Goal: Check status: Check status

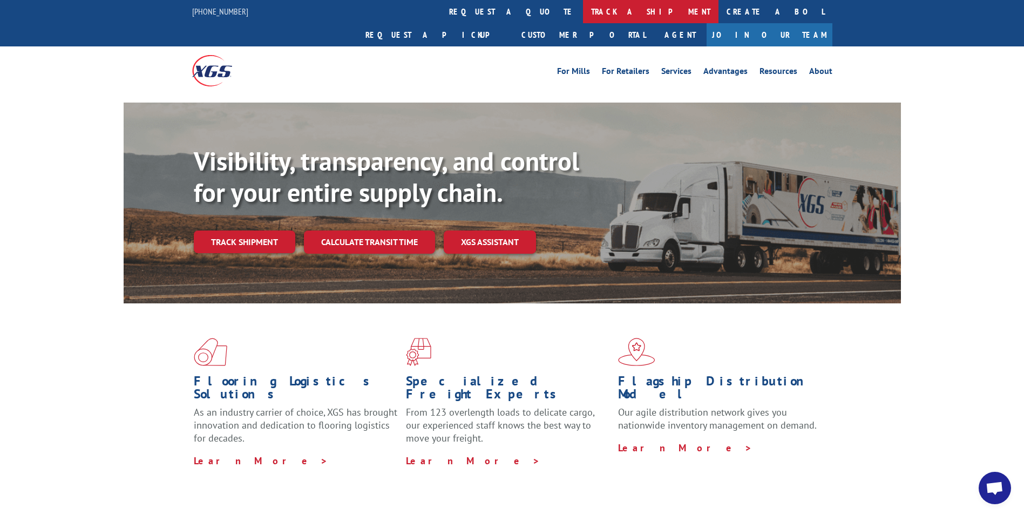
click at [583, 11] on link "track a shipment" at bounding box center [650, 11] width 135 height 23
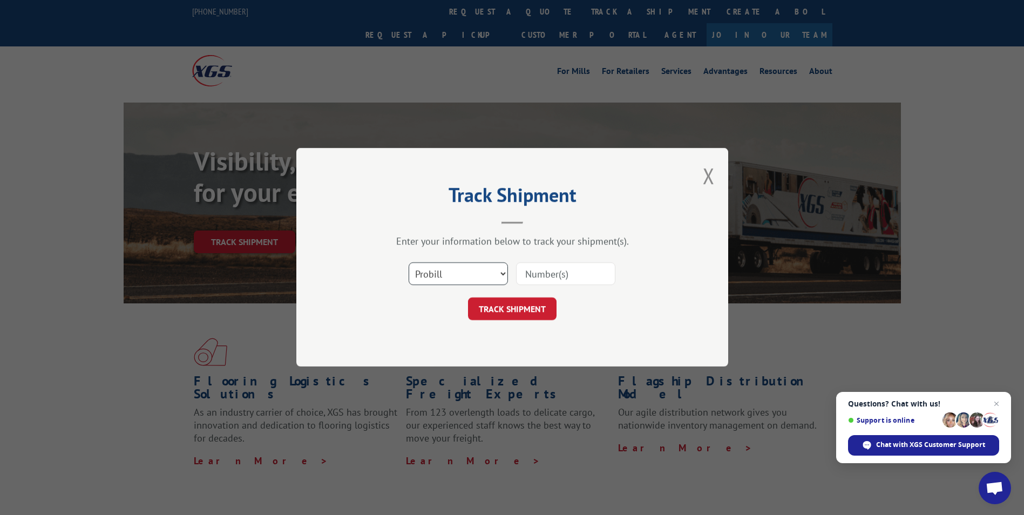
click at [486, 269] on select "Select category... Probill BOL PO" at bounding box center [457, 274] width 99 height 23
select select "bol"
click at [408, 263] on select "Select category... Probill BOL PO" at bounding box center [457, 274] width 99 height 23
click at [574, 269] on input at bounding box center [565, 274] width 99 height 23
paste input "6001233"
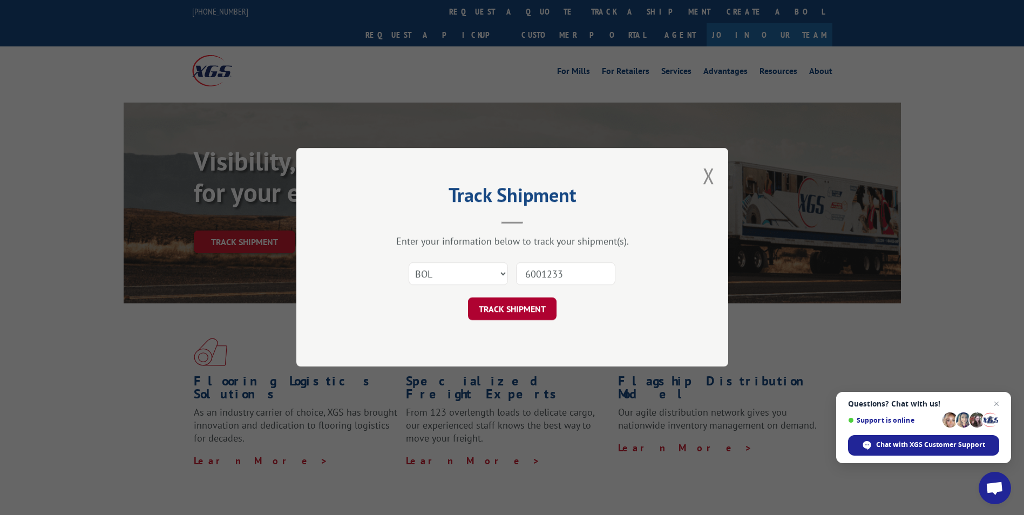
type input "6001233"
click at [493, 312] on button "TRACK SHIPMENT" at bounding box center [512, 309] width 88 height 23
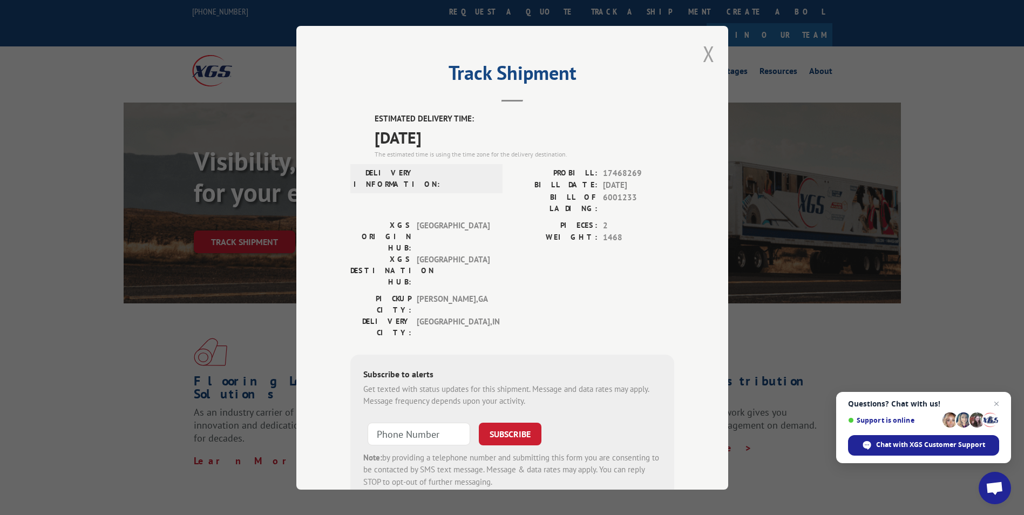
click at [704, 52] on button "Close modal" at bounding box center [708, 53] width 12 height 29
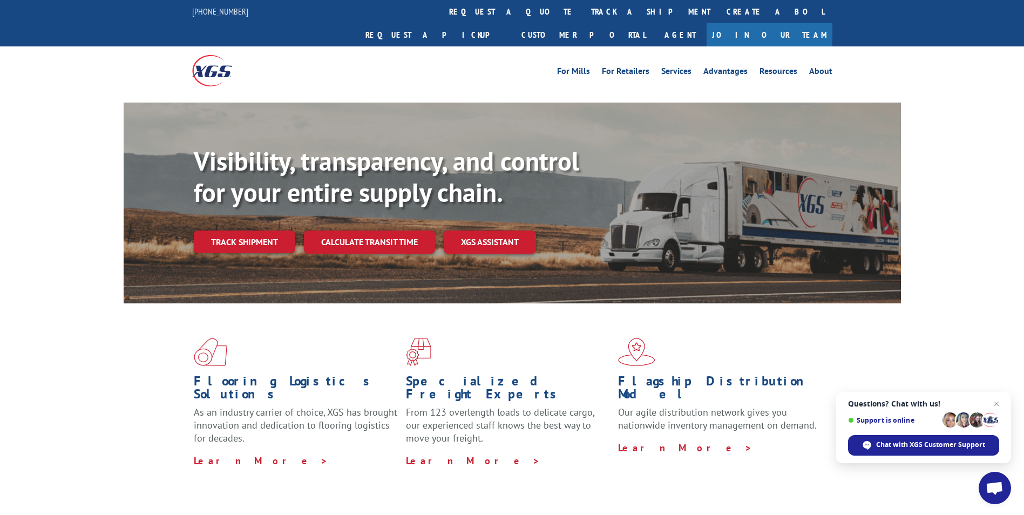
click at [46, 234] on div "Visibility, transparency, and control for your entire supply chain. Track shipm…" at bounding box center [512, 214] width 1024 height 222
click at [54, 235] on div "Visibility, transparency, and control for your entire supply chain. Track shipm…" at bounding box center [512, 214] width 1024 height 222
